Goal: Information Seeking & Learning: Learn about a topic

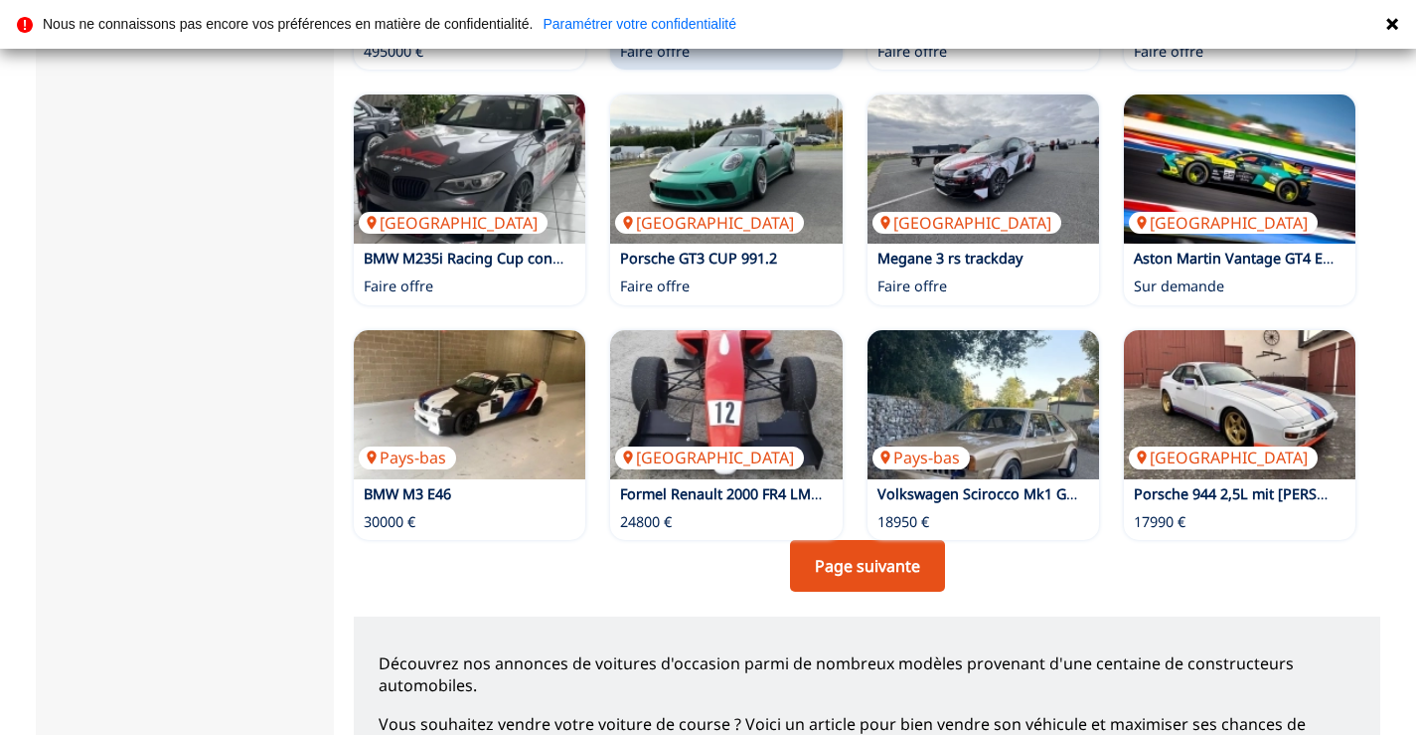
scroll to position [1392, 0]
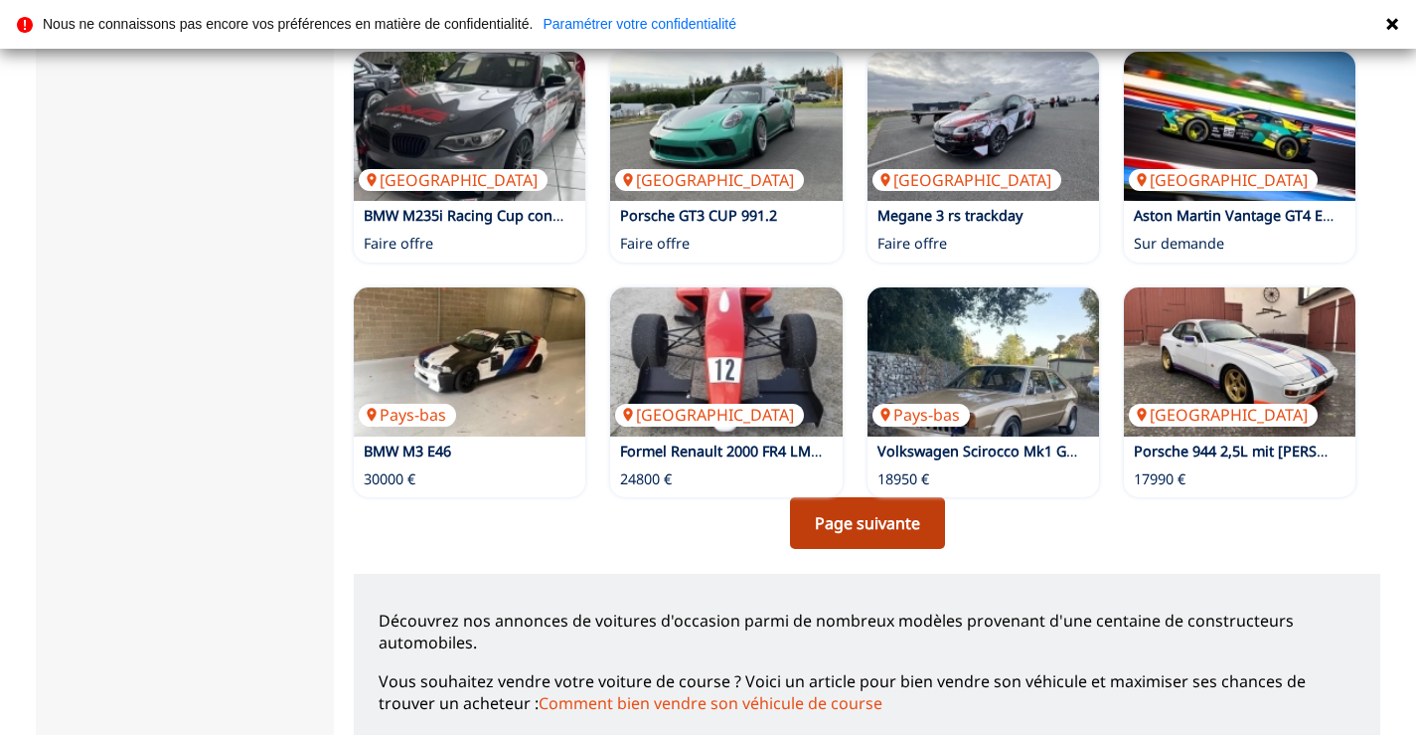
click at [865, 497] on link "Page suivante" at bounding box center [867, 523] width 155 height 52
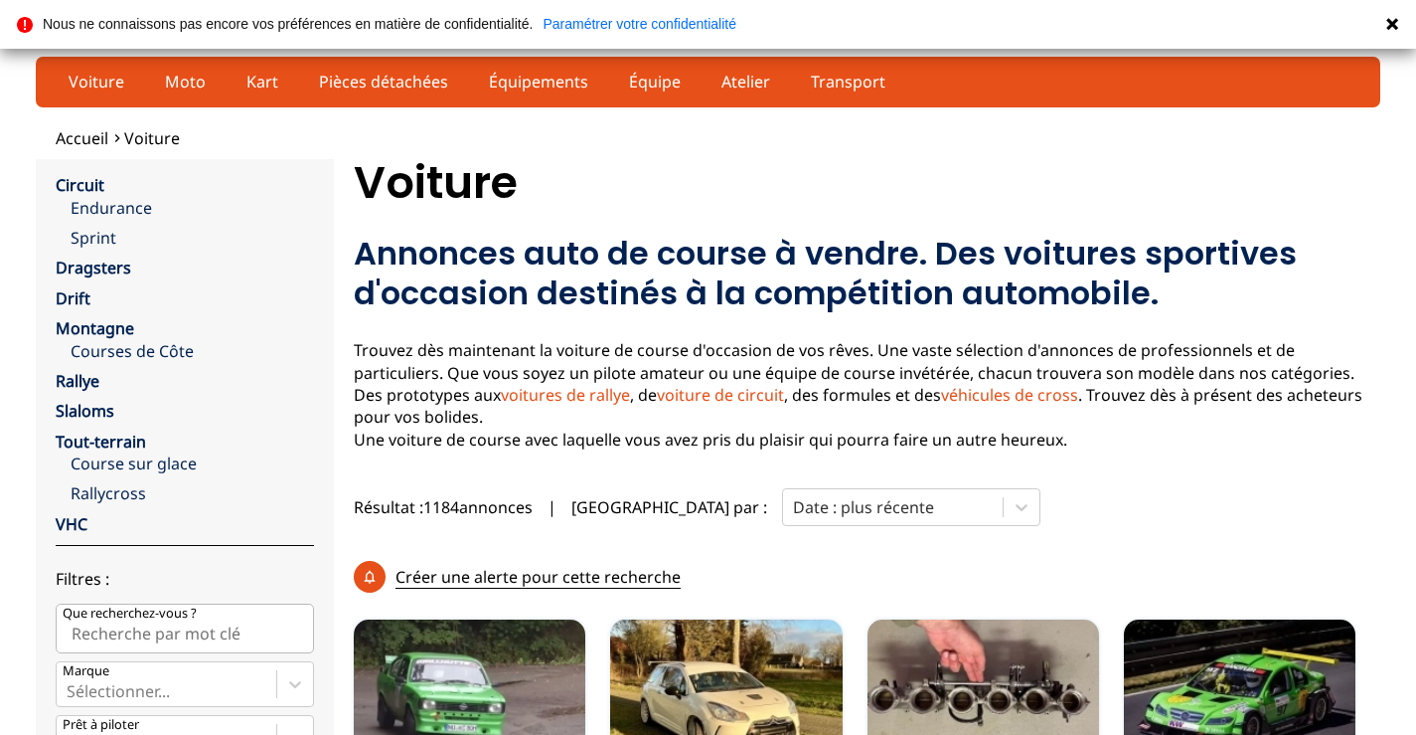
scroll to position [99, 0]
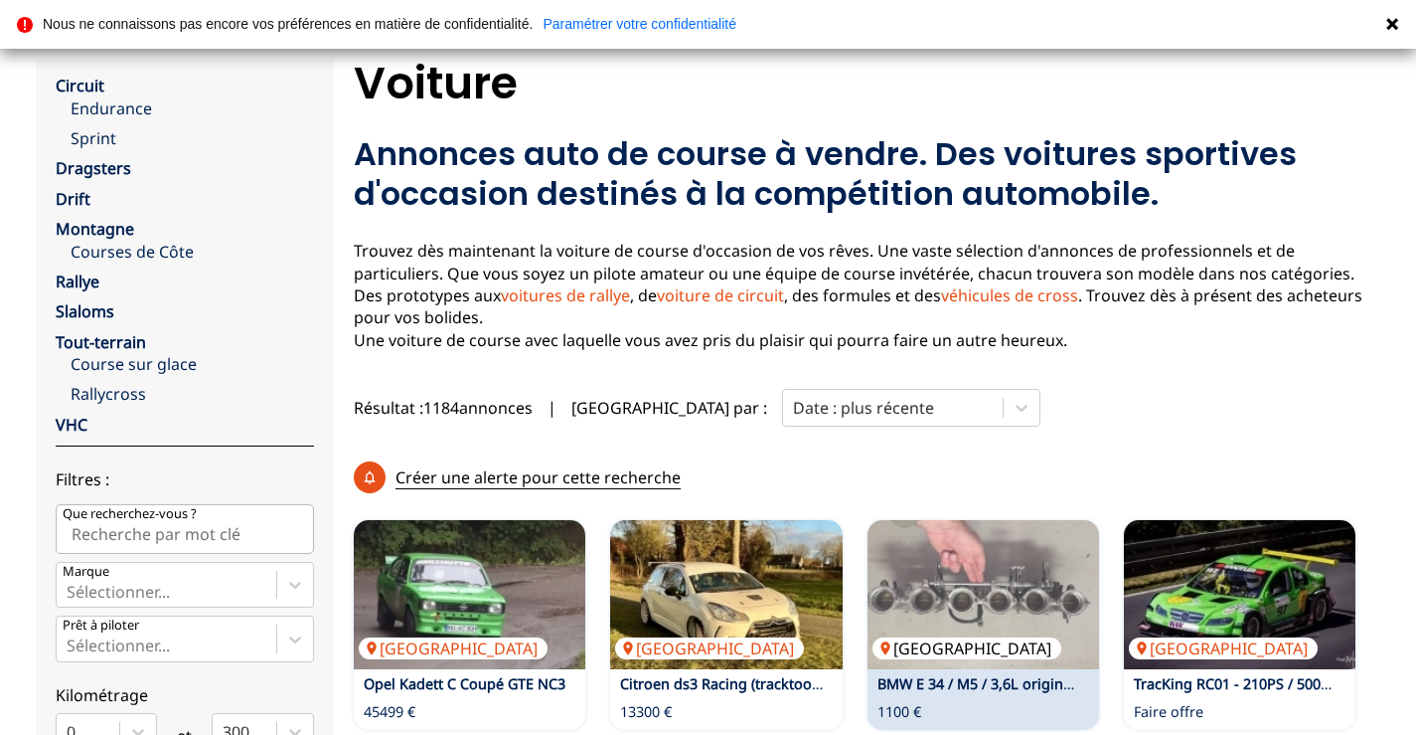
click at [974, 520] on img at bounding box center [984, 594] width 232 height 149
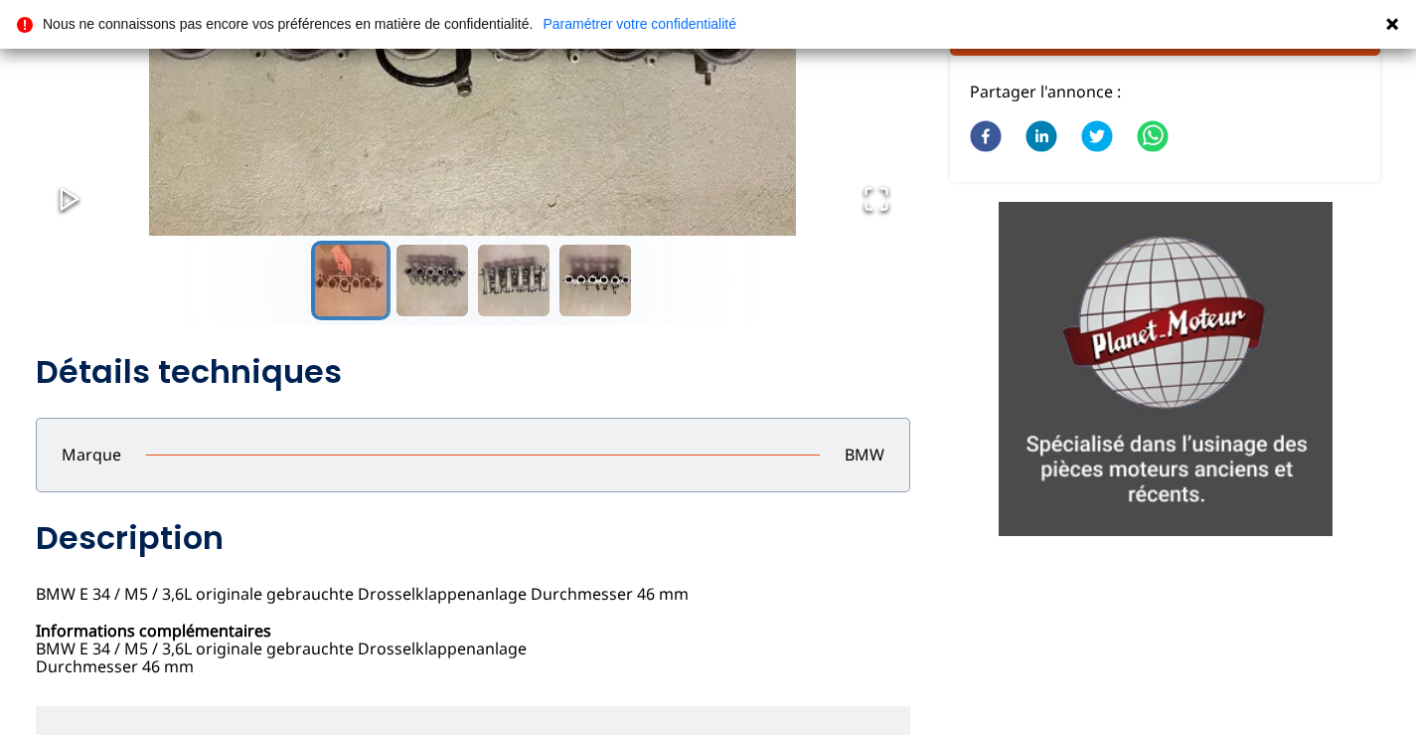
scroll to position [199, 0]
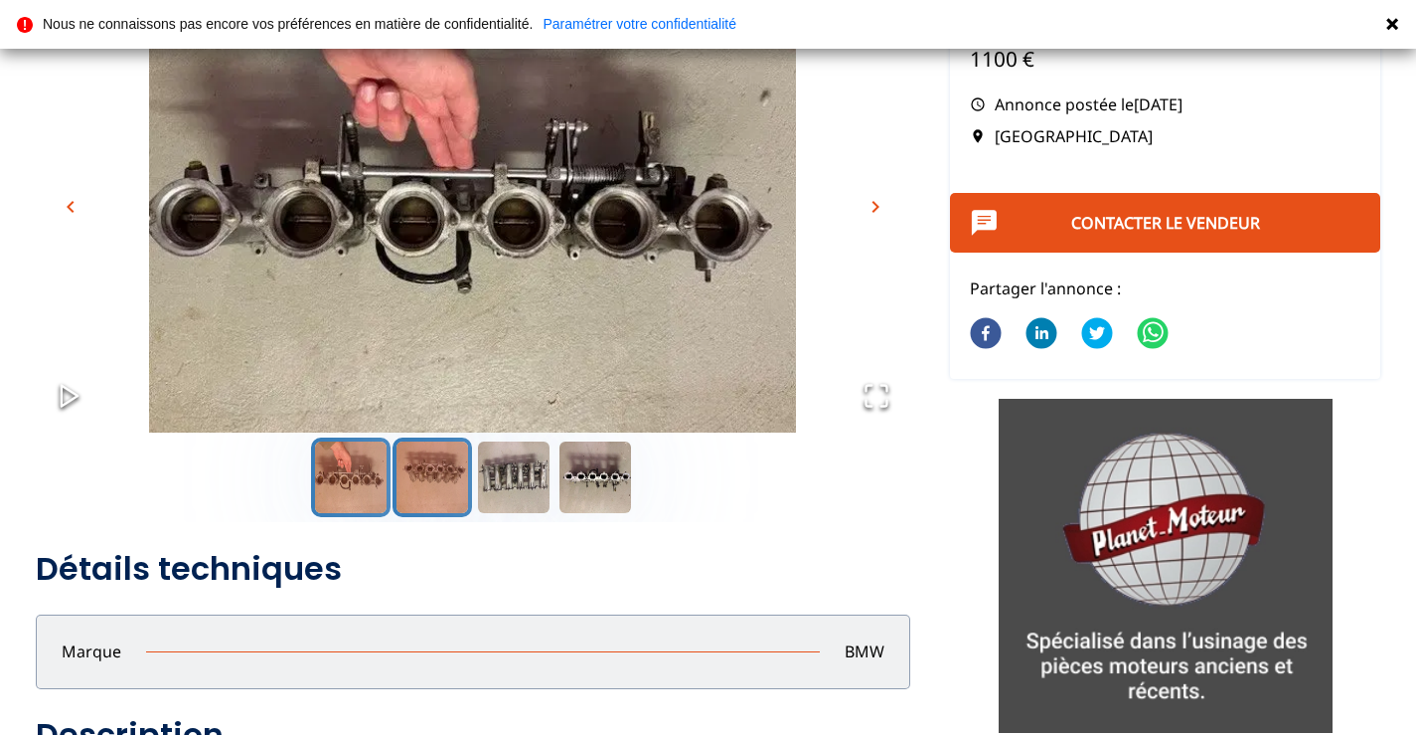
click at [427, 473] on button "Go to Slide 2" at bounding box center [433, 477] width 80 height 80
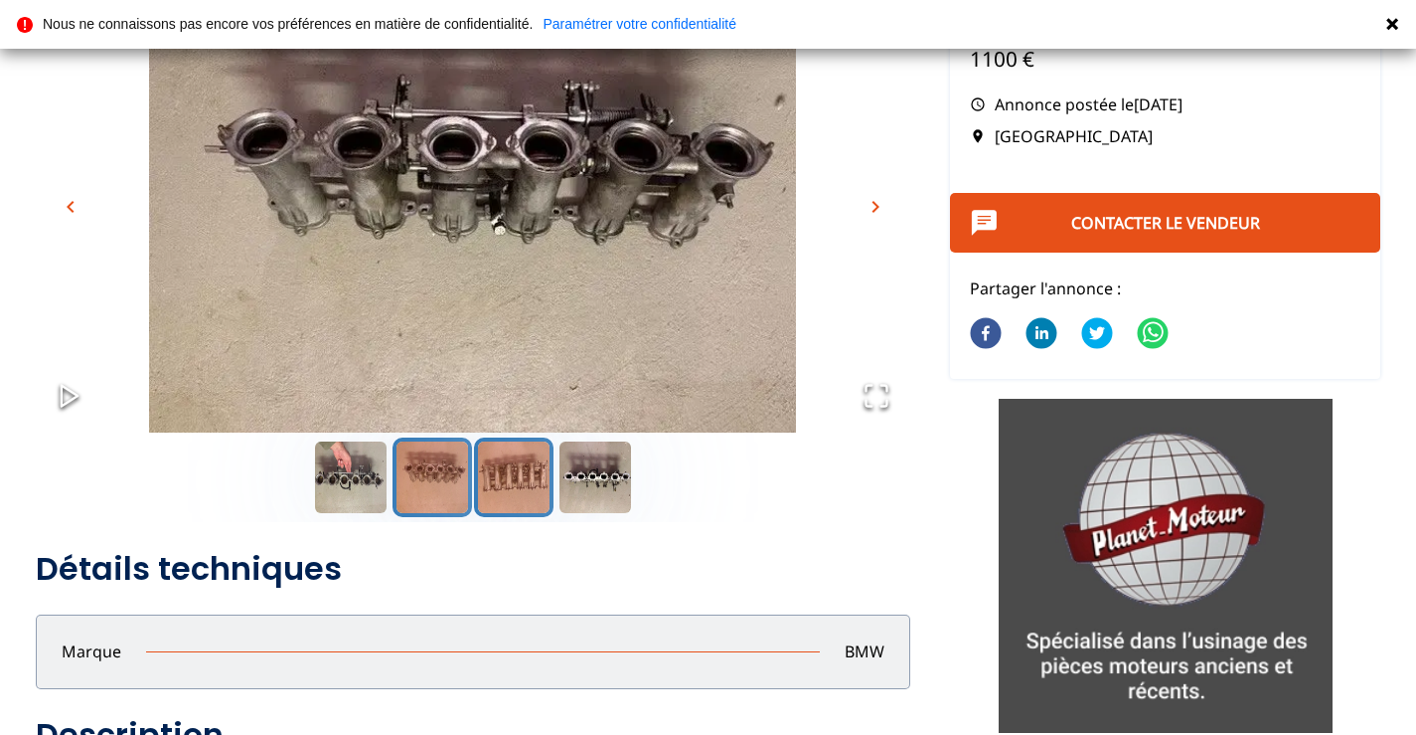
click at [496, 472] on button "Go to Slide 3" at bounding box center [514, 477] width 80 height 80
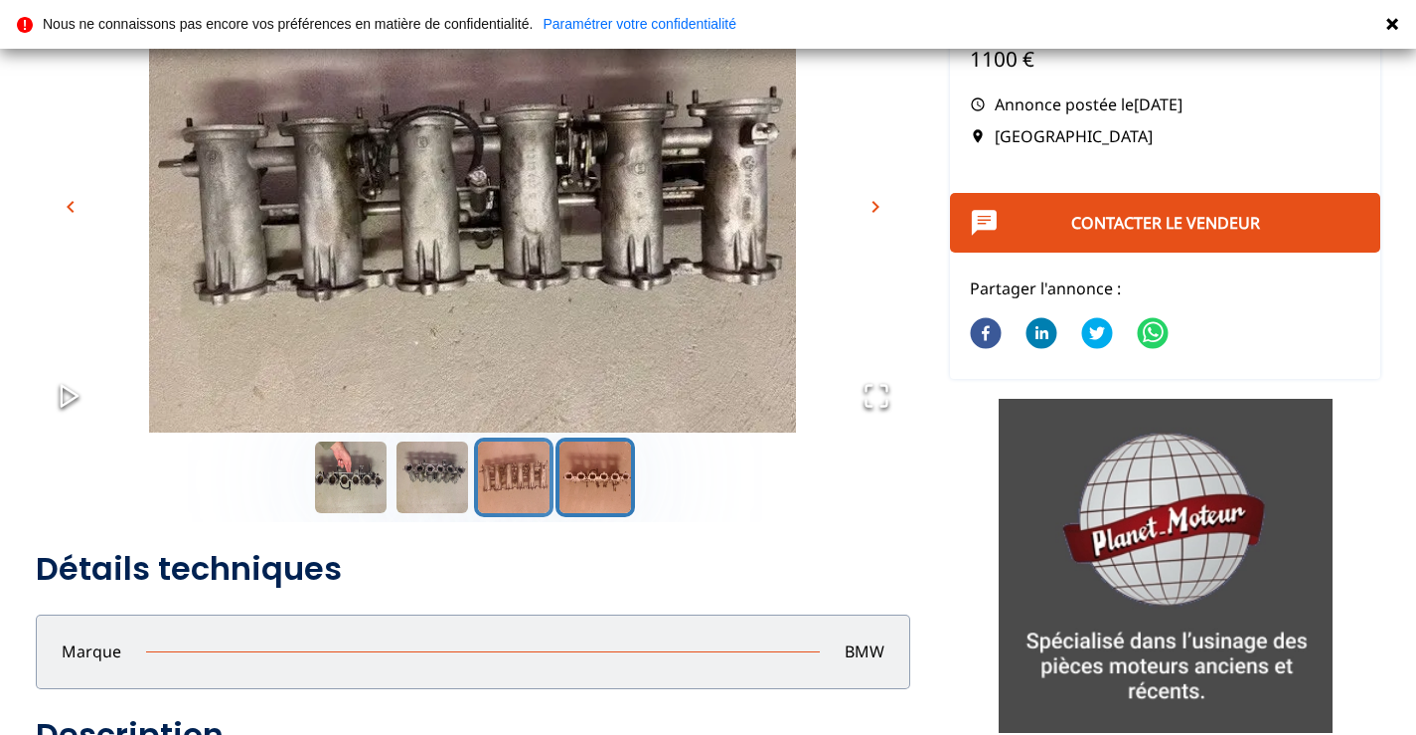
click at [575, 479] on button "Go to Slide 4" at bounding box center [596, 477] width 80 height 80
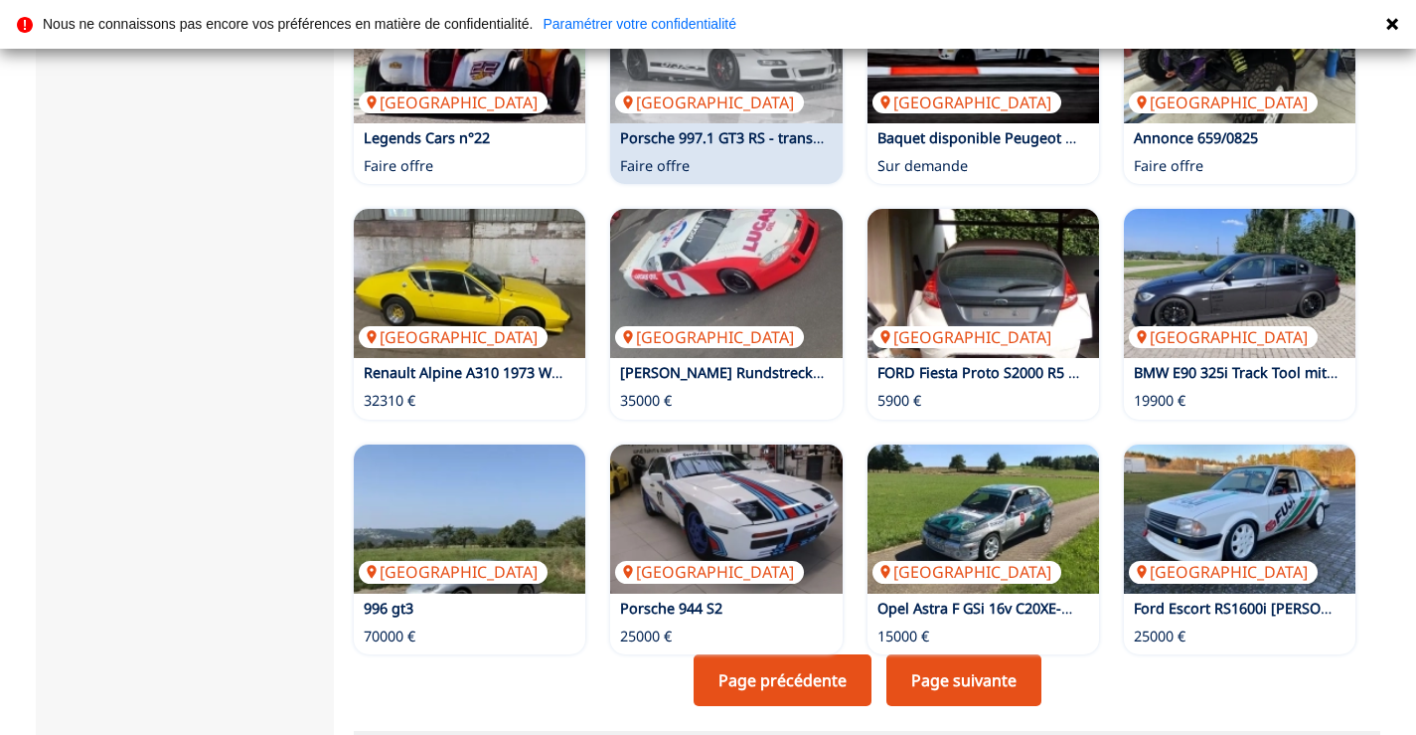
scroll to position [1292, 0]
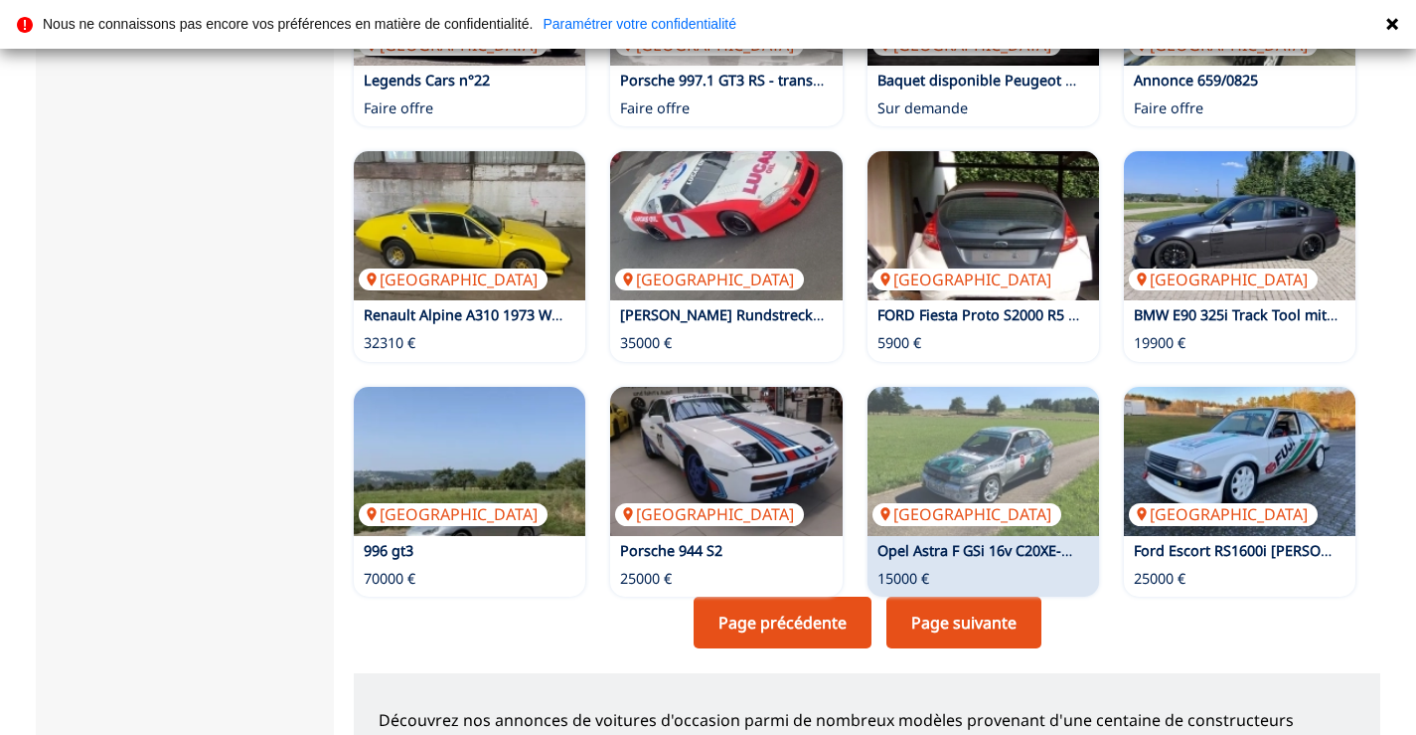
click at [944, 596] on link "Page suivante" at bounding box center [964, 622] width 155 height 52
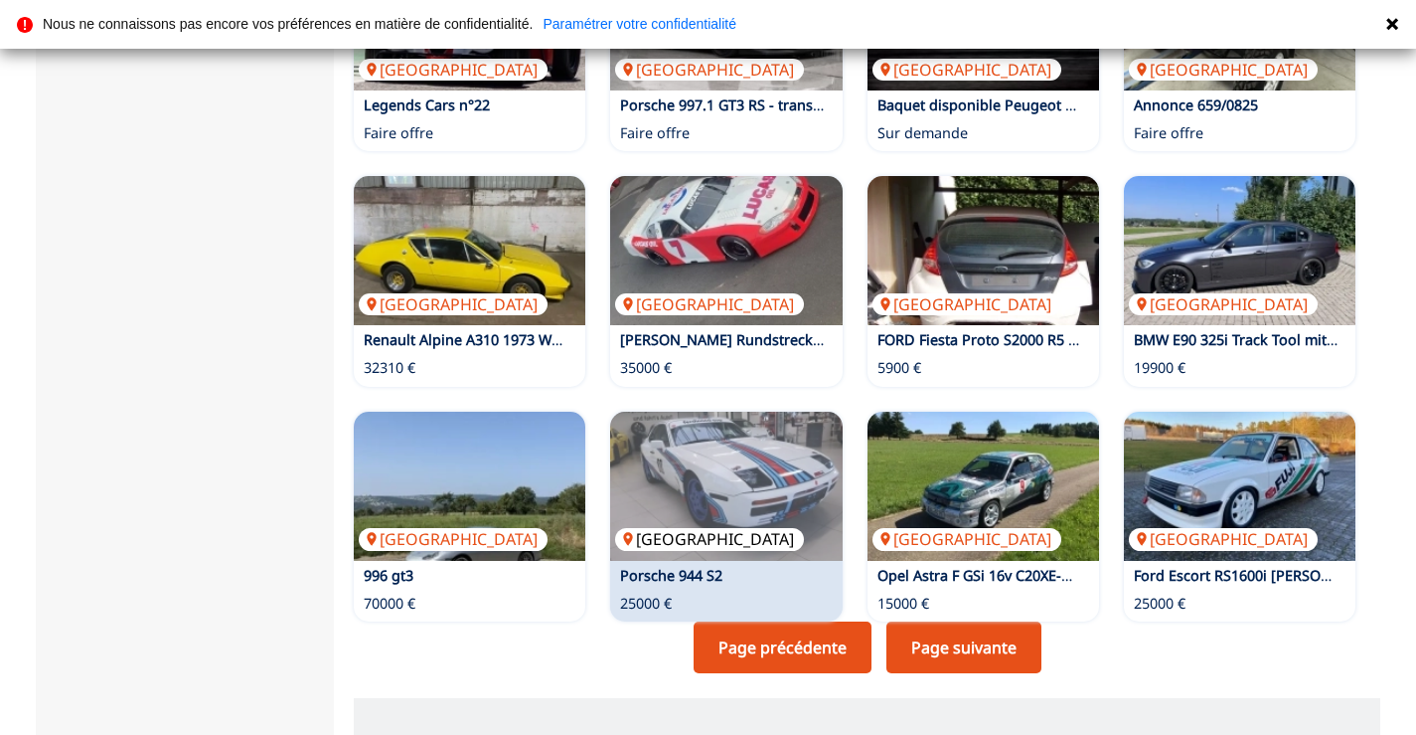
scroll to position [1292, 0]
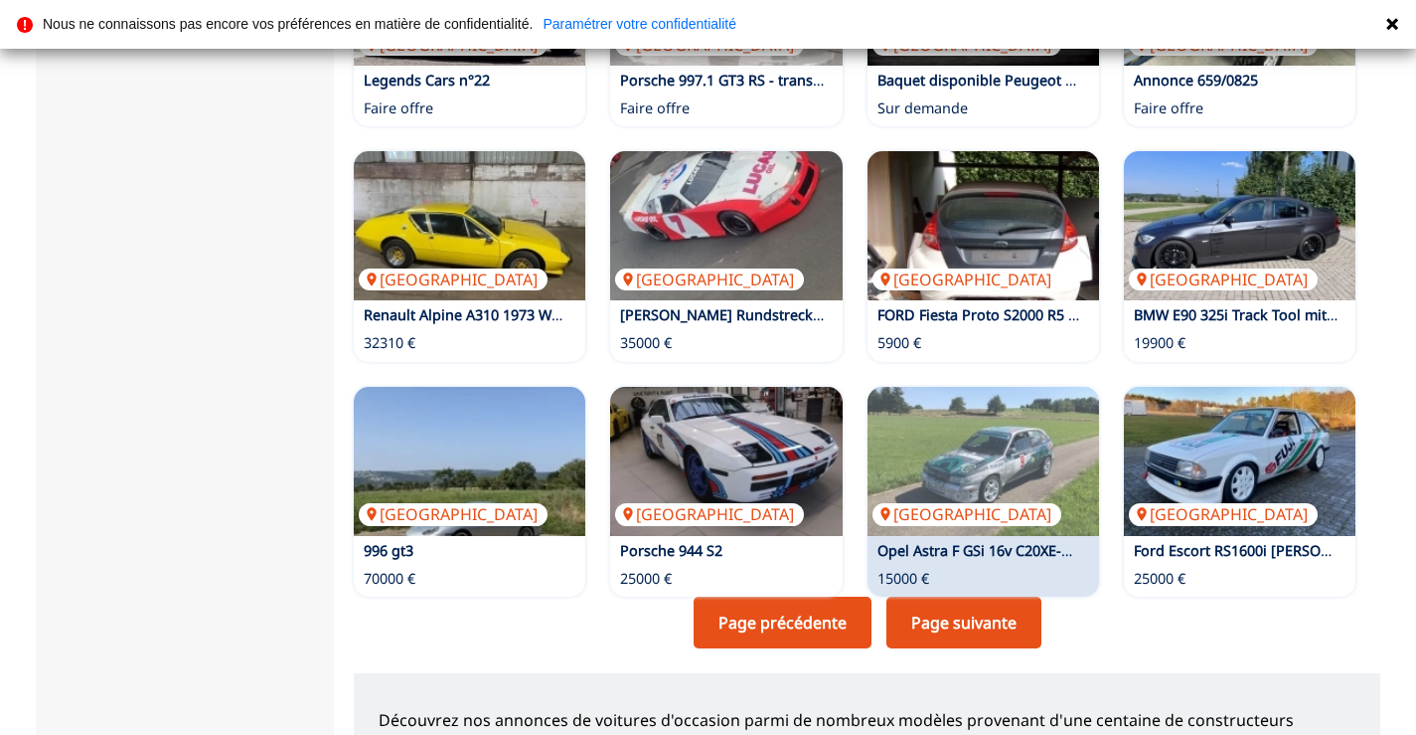
click at [931, 596] on link "Page suivante" at bounding box center [964, 622] width 155 height 52
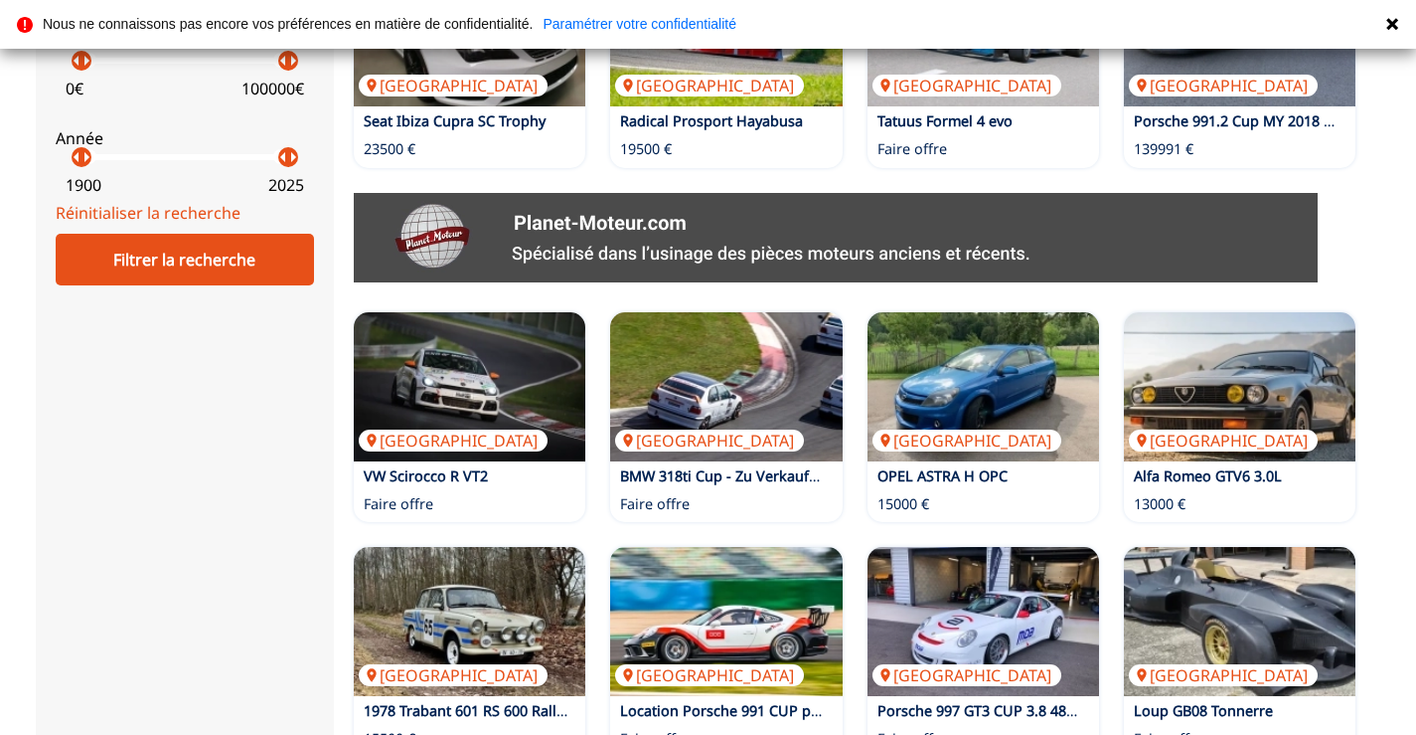
scroll to position [895, 0]
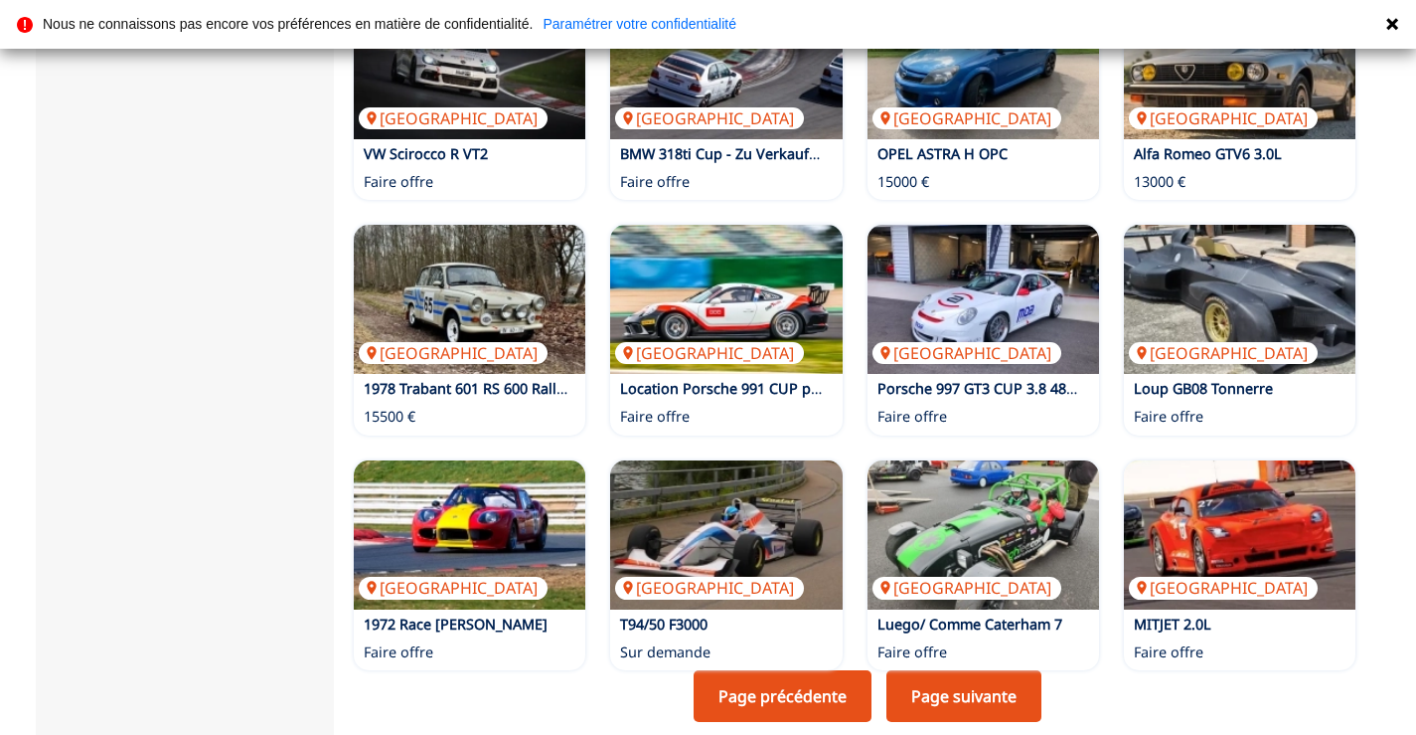
scroll to position [1292, 0]
